Goal: Check status: Check status

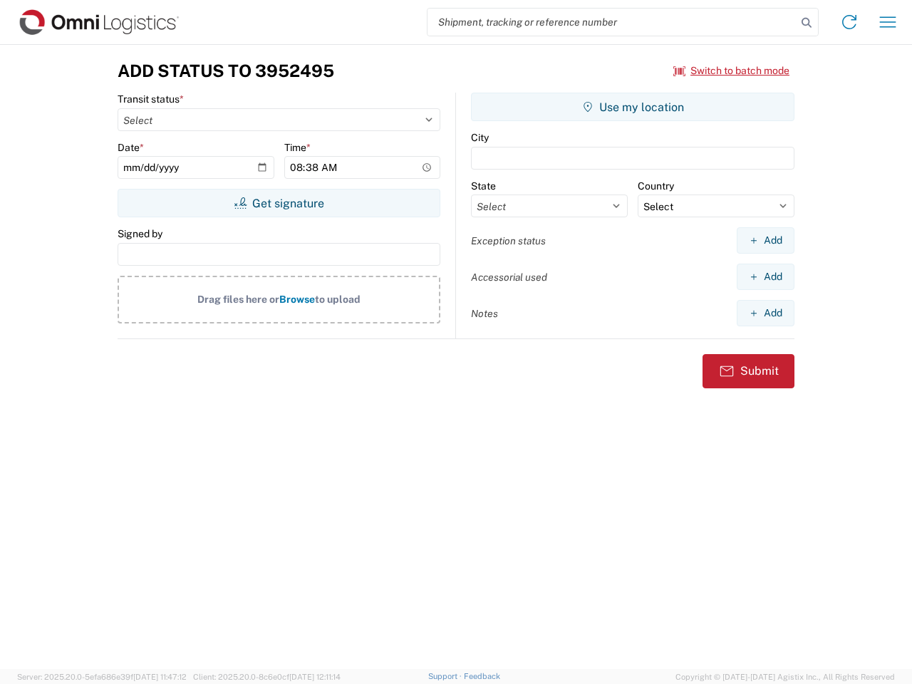
click at [612, 22] on input "search" at bounding box center [612, 22] width 369 height 27
click at [807, 23] on icon at bounding box center [807, 23] width 20 height 20
click at [849, 22] on icon at bounding box center [849, 22] width 23 height 23
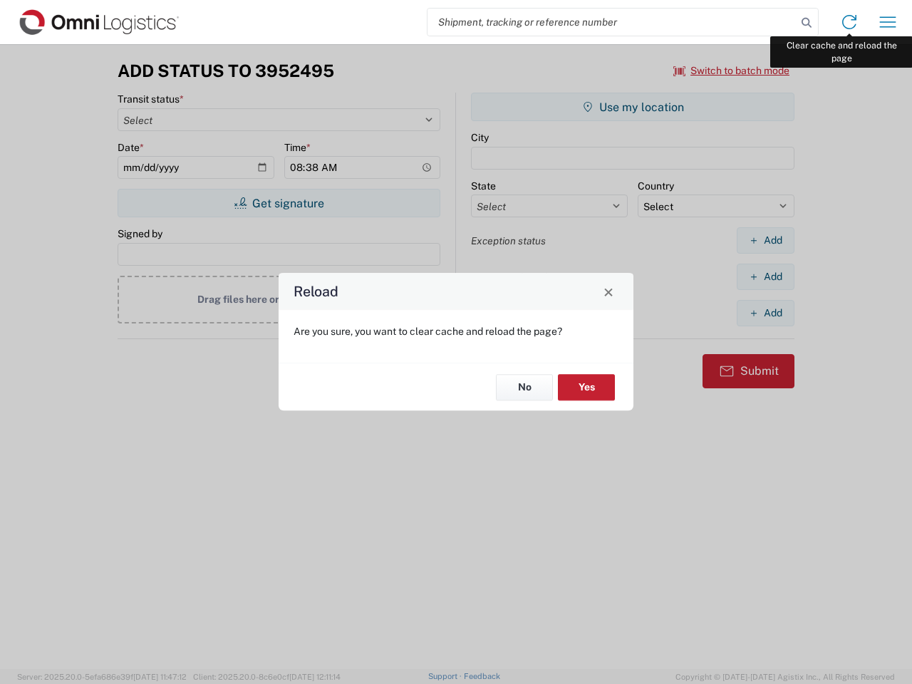
click at [888, 22] on div "Reload Are you sure, you want to clear cache and reload the page? No Yes" at bounding box center [456, 342] width 912 height 684
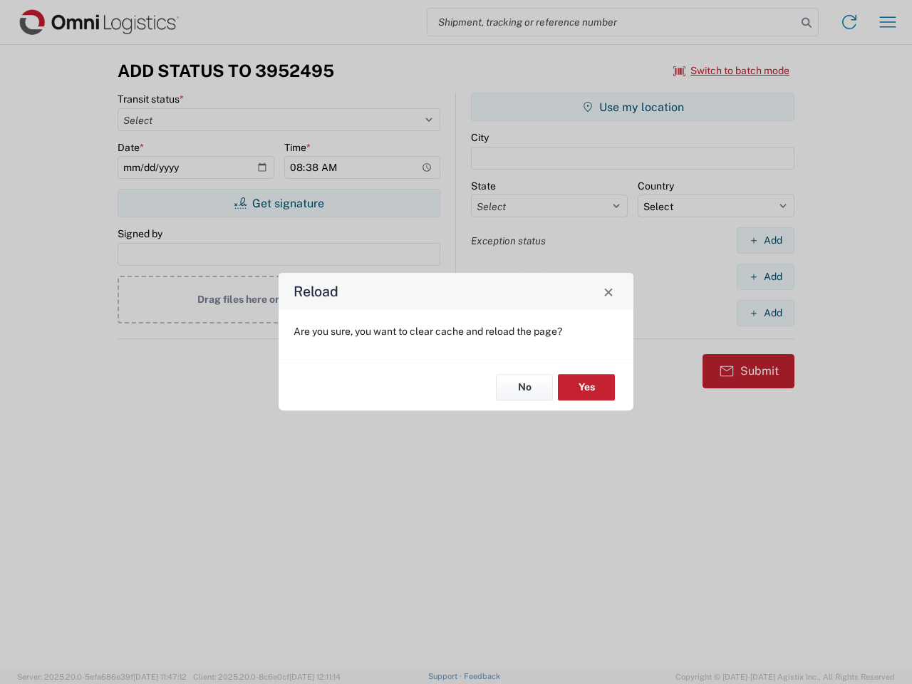
click at [732, 71] on div "Reload Are you sure, you want to clear cache and reload the page? No Yes" at bounding box center [456, 342] width 912 height 684
click at [279, 203] on div "Reload Are you sure, you want to clear cache and reload the page? No Yes" at bounding box center [456, 342] width 912 height 684
click at [633, 107] on div "Reload Are you sure, you want to clear cache and reload the page? No Yes" at bounding box center [456, 342] width 912 height 684
click at [765, 240] on div "Reload Are you sure, you want to clear cache and reload the page? No Yes" at bounding box center [456, 342] width 912 height 684
click at [765, 276] on div "Reload Are you sure, you want to clear cache and reload the page? No Yes" at bounding box center [456, 342] width 912 height 684
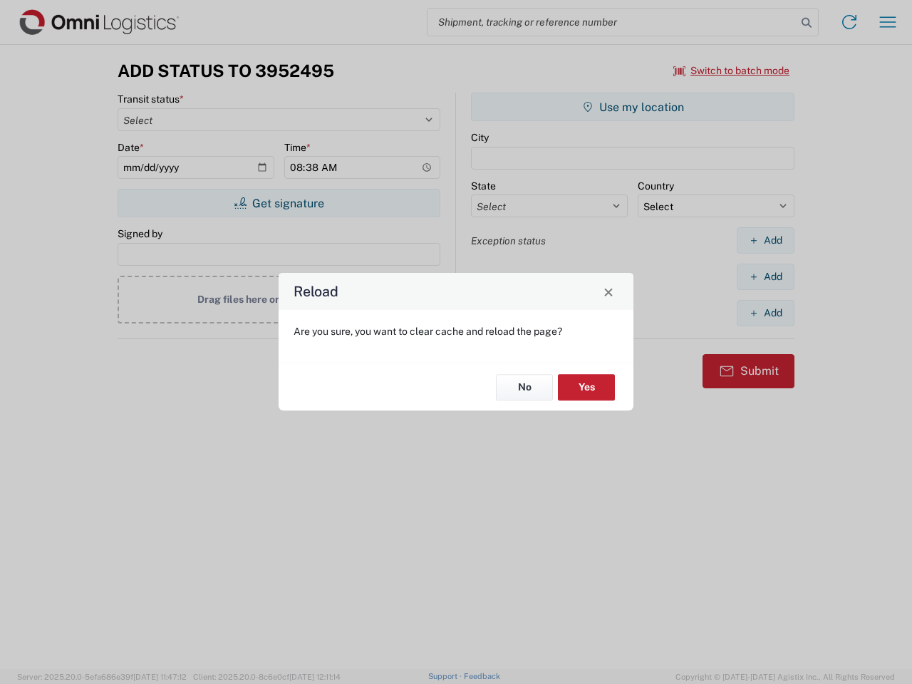
click at [765, 313] on div "Reload Are you sure, you want to clear cache and reload the page? No Yes" at bounding box center [456, 342] width 912 height 684
